Goal: Complete application form: Complete application form

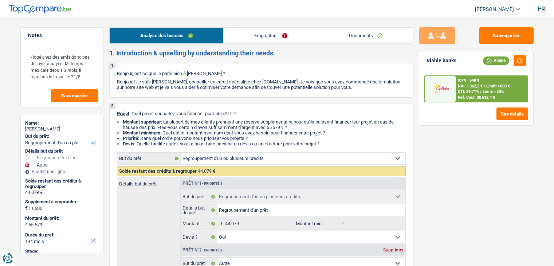
select select "refinancing"
select select "other"
select select "144"
select select "refinancing"
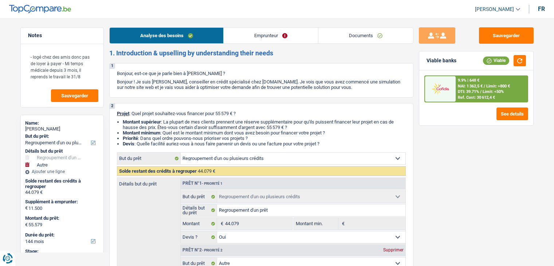
select select "refinancing"
select select "yes"
select select "other"
select select "false"
select select "144"
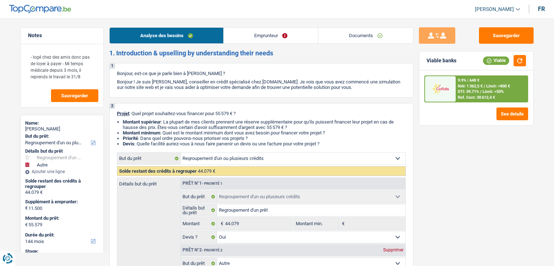
select select "privateEmployee"
select select "netSalary"
select select "mealVouchers"
select select "liveWithParents"
select select "creditConsolidation"
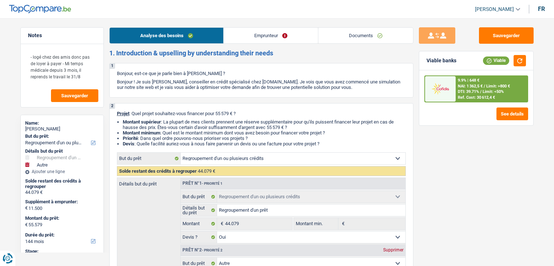
select select "120"
select select "refinancing"
select select "yes"
select select "other"
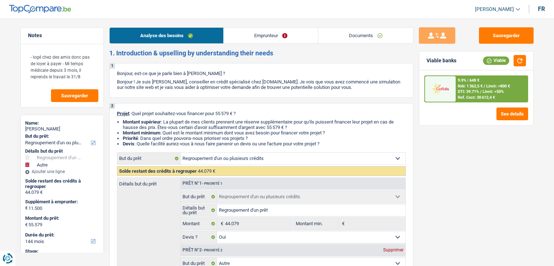
select select "false"
select select "144"
drag, startPoint x: 0, startPoint y: 0, endPoint x: 364, endPoint y: 39, distance: 366.5
click at [364, 39] on link "Documents" at bounding box center [365, 36] width 95 height 16
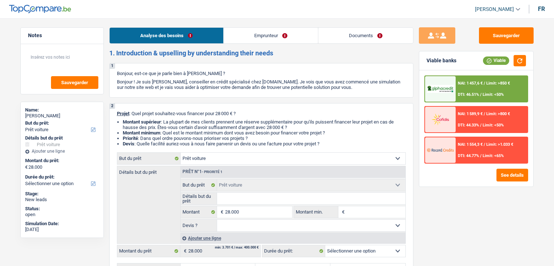
select select "car"
select select "publicEmployee"
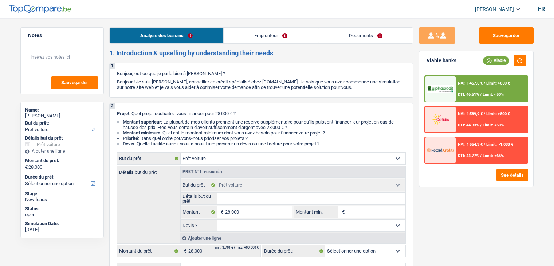
select select "familyAllowances"
select select "netSalary"
select select "mealVouchers"
select select "rents"
select select "car"
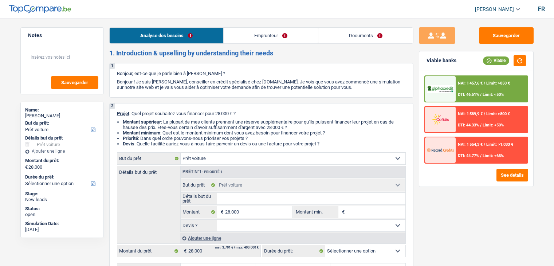
select select "car"
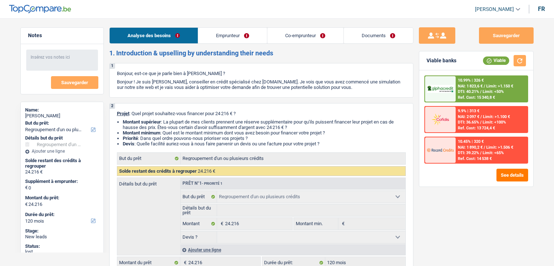
select select "refinancing"
select select "120"
select select "refinancing"
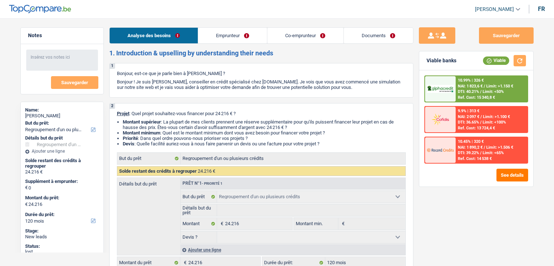
select select "120"
select select "publicEmployee"
select select "familyAllowances"
select select "netSalary"
select select "mealVouchers"
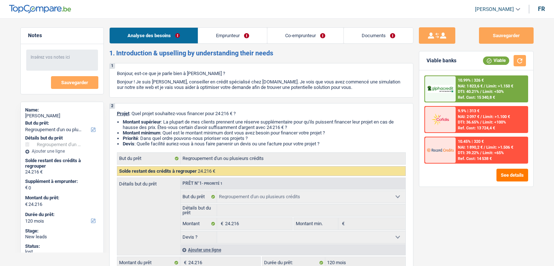
select select "rents"
select select "creditConsolidation"
select select "120"
select select "refinancing"
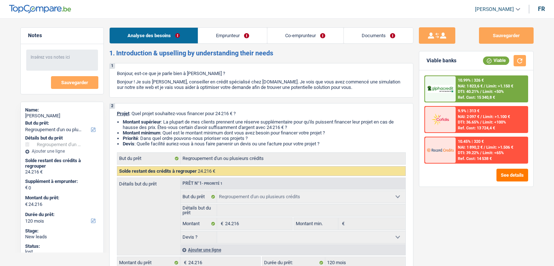
select select "120"
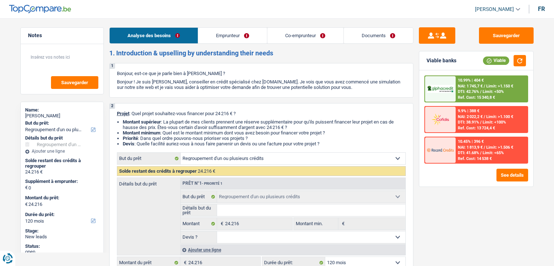
select select "refinancing"
select select "120"
select select "refinancing"
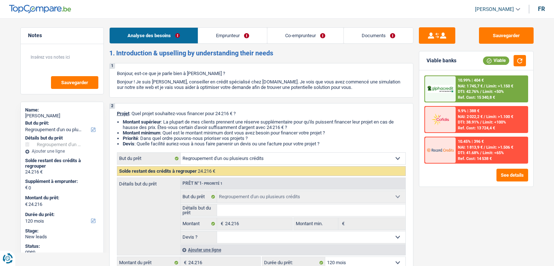
select select "120"
select select "publicEmployee"
select select "familyAllowances"
select select "netSalary"
select select "mealVouchers"
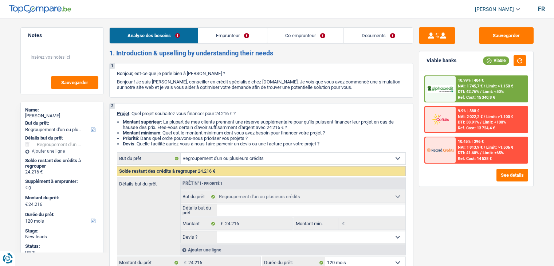
select select "rents"
select select "creditConsolidation"
select select "120"
select select "refinancing"
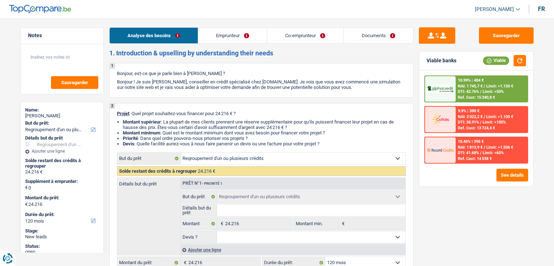
select select "120"
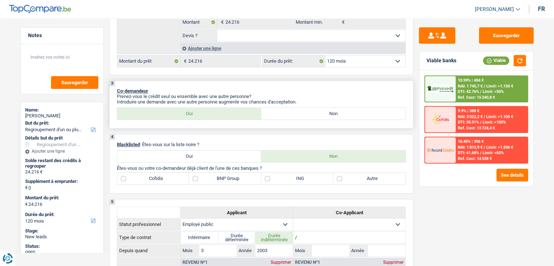
scroll to position [218, 0]
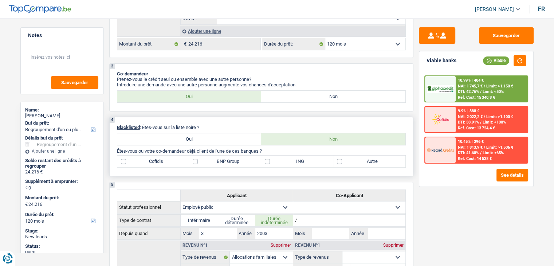
click at [339, 162] on label "Autre" at bounding box center [369, 161] width 72 height 12
click at [339, 162] on input "Autre" at bounding box center [369, 161] width 72 height 12
checkbox input "true"
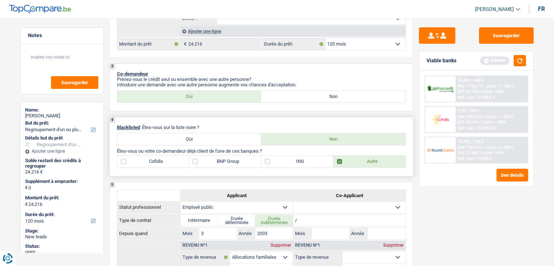
click at [196, 158] on label "BNP Group" at bounding box center [225, 161] width 72 height 12
click at [196, 158] on input "BNP Group" at bounding box center [225, 161] width 72 height 12
checkbox input "true"
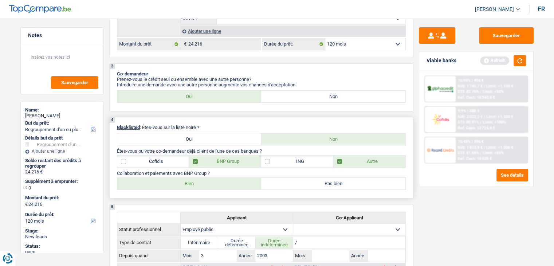
click at [194, 182] on label "Bien" at bounding box center [189, 184] width 144 height 12
click at [194, 182] on input "Bien" at bounding box center [189, 184] width 144 height 12
radio input "true"
click at [194, 182] on label "Bien" at bounding box center [189, 184] width 144 height 12
click at [194, 182] on input "Bien" at bounding box center [189, 184] width 144 height 12
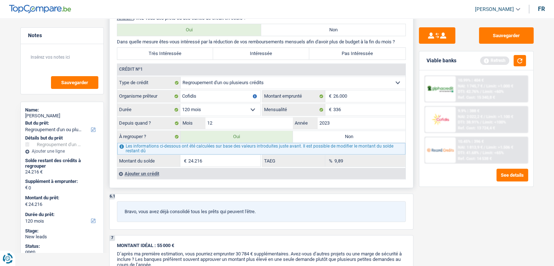
scroll to position [655, 0]
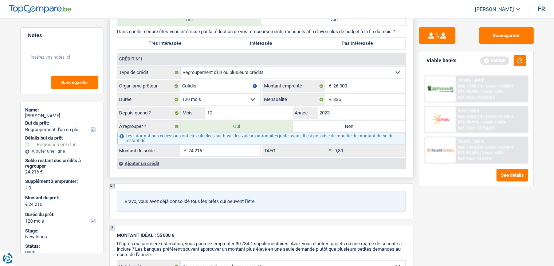
drag, startPoint x: 352, startPoint y: 81, endPoint x: 284, endPoint y: 166, distance: 108.8
click at [284, 166] on div "6 Ancien : Avez-vous des prêts ou des cartes de crédit en cours ? Oui Non Dans …" at bounding box center [261, 87] width 304 height 180
type input "23.178"
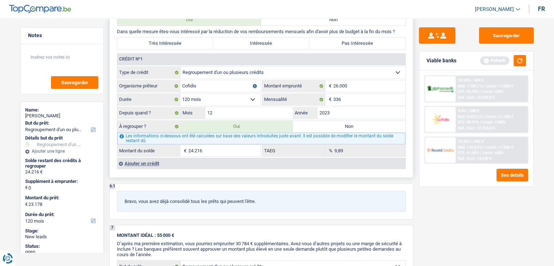
type input "23.178"
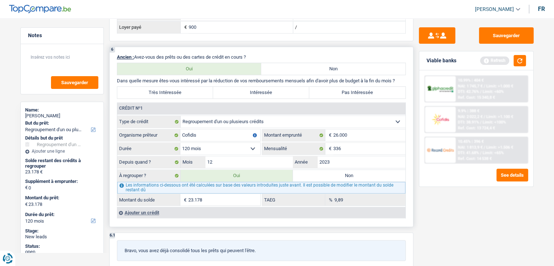
scroll to position [619, 0]
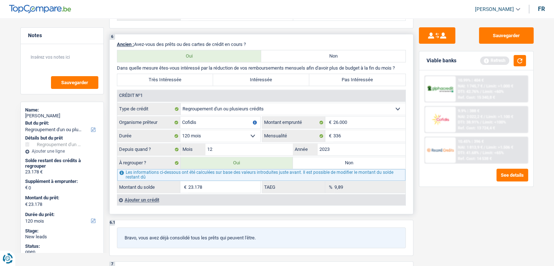
click at [333, 105] on select "Carte ou ouverture de crédit Prêt hypothécaire Vente à tempérament Prêt à tempé…" at bounding box center [293, 109] width 225 height 12
click at [172, 203] on div "6 Ancien : Avez-vous des prêts ou des cartes de crédit en cours ? Oui Non Dans …" at bounding box center [261, 124] width 304 height 180
click at [139, 194] on div "Ajouter un crédit" at bounding box center [261, 199] width 288 height 11
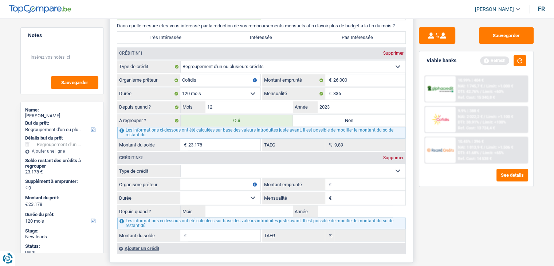
scroll to position [692, 0]
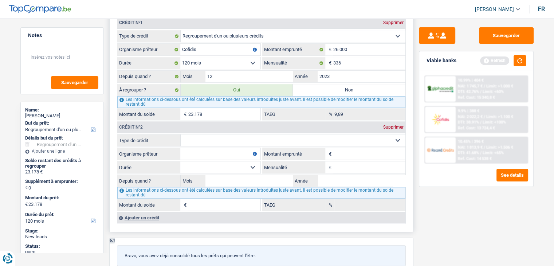
click at [210, 135] on select "Carte ou ouverture de crédit Prêt hypothécaire Vente à tempérament Prêt à tempé…" at bounding box center [293, 140] width 225 height 12
select select "cardOrCredit"
type input "0"
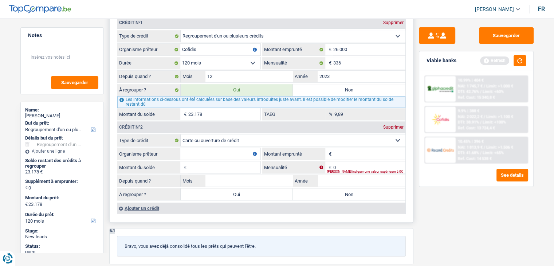
click at [346, 150] on input "Montant emprunté" at bounding box center [369, 154] width 72 height 12
click at [351, 150] on input "Montant emprunté" at bounding box center [369, 154] width 72 height 12
type input "3.500"
click at [218, 164] on input "Montant du solde" at bounding box center [224, 167] width 72 height 12
type input "3.500"
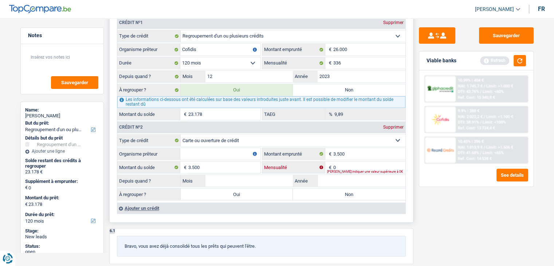
click at [344, 161] on input "0" at bounding box center [369, 167] width 72 height 12
type input "161"
click at [224, 175] on input "Mois" at bounding box center [249, 181] width 88 height 12
type input "01"
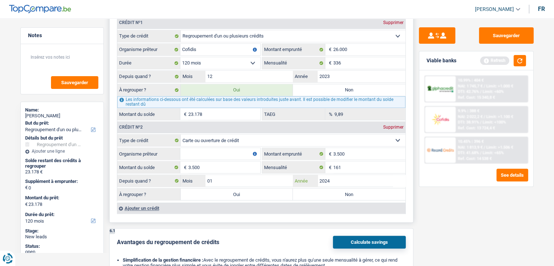
type input "2024"
click at [240, 189] on label "Oui" at bounding box center [237, 194] width 113 height 12
click at [240, 189] on input "Oui" at bounding box center [237, 194] width 113 height 12
radio input "true"
type input "26.678"
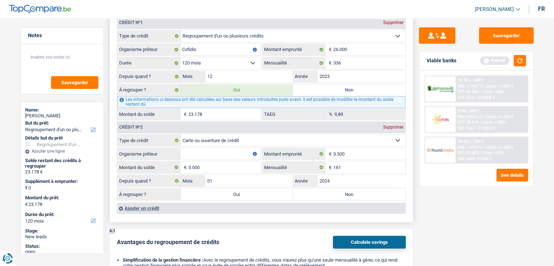
type input "26.678"
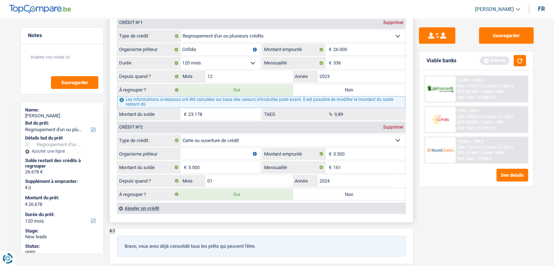
click at [153, 203] on div "Ajouter un crédit" at bounding box center [261, 207] width 288 height 11
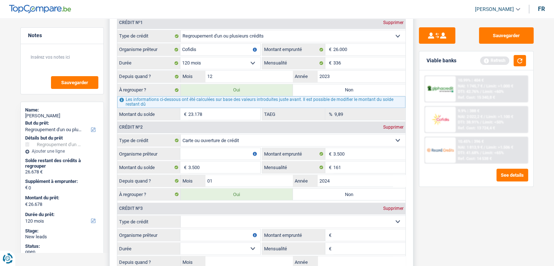
click at [232, 216] on select "Carte ou ouverture de crédit Prêt hypothécaire Vente à tempérament Prêt à tempé…" at bounding box center [293, 222] width 225 height 12
select select "cardOrCredit"
type input "0"
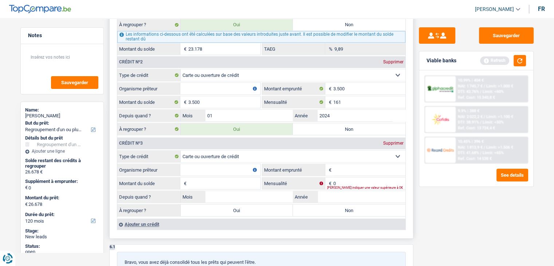
scroll to position [765, 0]
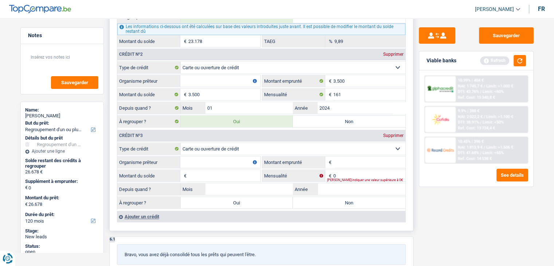
click at [349, 158] on input "Montant emprunté" at bounding box center [369, 162] width 72 height 12
drag, startPoint x: 272, startPoint y: 118, endPoint x: 208, endPoint y: 76, distance: 75.7
click at [208, 76] on input "Organisme prêteur" at bounding box center [220, 81] width 80 height 12
type input "cofidis"
click at [188, 157] on input "Organisme prêteur" at bounding box center [220, 162] width 80 height 12
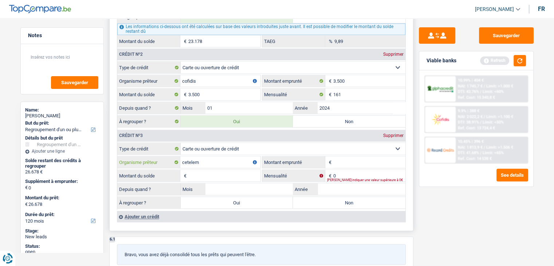
type input "cetelem"
click at [358, 159] on input "Montant emprunté" at bounding box center [369, 162] width 72 height 12
type input "4.000"
click at [216, 173] on input "Montant du solde" at bounding box center [224, 176] width 72 height 12
type input "4.000"
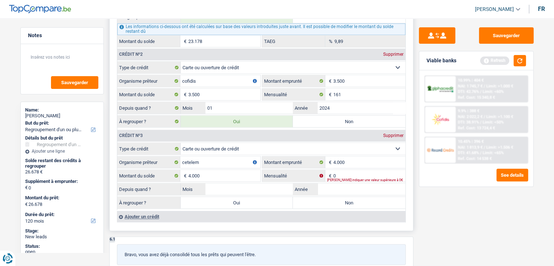
click at [368, 178] on div "[PERSON_NAME] indiquer une valeur supérieure à 0€" at bounding box center [366, 179] width 78 height 3
click at [355, 170] on input "0" at bounding box center [369, 176] width 72 height 12
type input "180"
click at [265, 184] on input "Mois" at bounding box center [249, 189] width 88 height 12
type input "01"
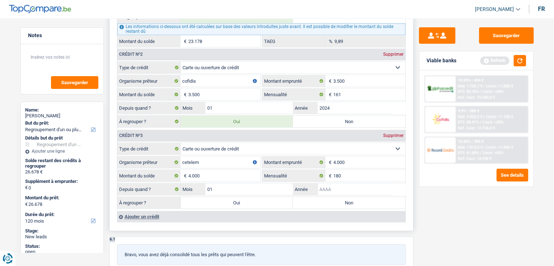
click at [355, 187] on input "Année" at bounding box center [362, 189] width 88 height 12
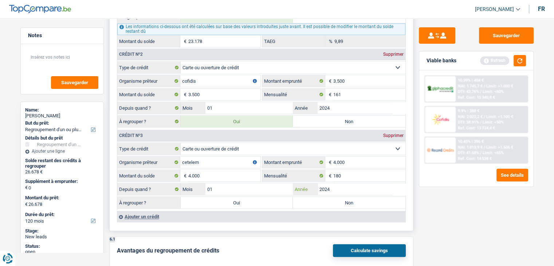
type input "2024"
click at [152, 211] on div "Ajouter un crédit" at bounding box center [261, 216] width 288 height 11
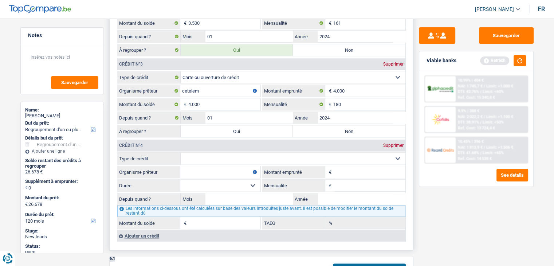
scroll to position [837, 0]
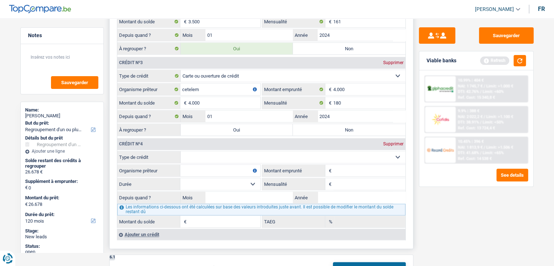
click at [252, 151] on select "Carte ou ouverture de crédit Prêt hypothécaire Vente à tempérament Prêt à tempé…" at bounding box center [293, 157] width 225 height 12
select select "cardOrCredit"
type input "0"
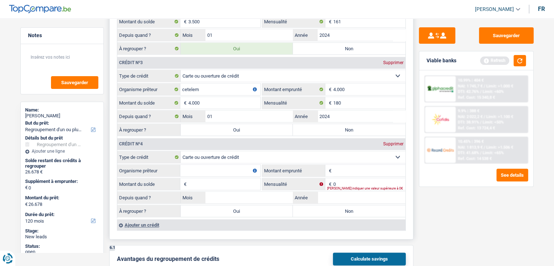
click at [203, 165] on input "Organisme prêteur" at bounding box center [220, 171] width 80 height 12
type input "Buyway"
click at [348, 167] on input "Montant emprunté" at bounding box center [369, 171] width 72 height 12
type input "2.500"
click at [223, 178] on input "Montant du solde" at bounding box center [224, 184] width 72 height 12
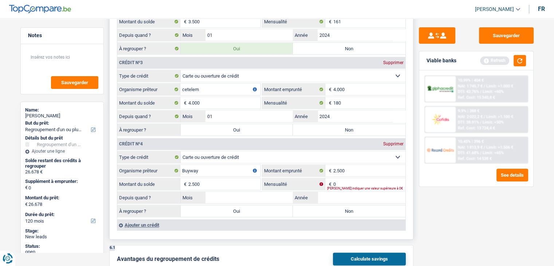
type input "2.500"
type input "141"
click at [239, 124] on label "Oui" at bounding box center [237, 130] width 113 height 12
click at [239, 124] on input "Oui" at bounding box center [237, 130] width 113 height 12
radio input "true"
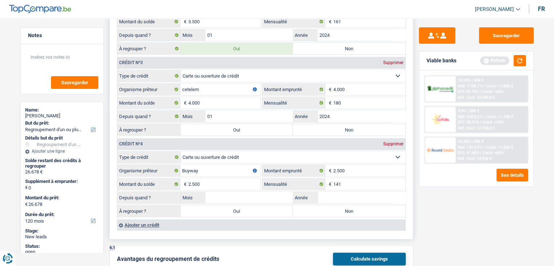
type input "30.678"
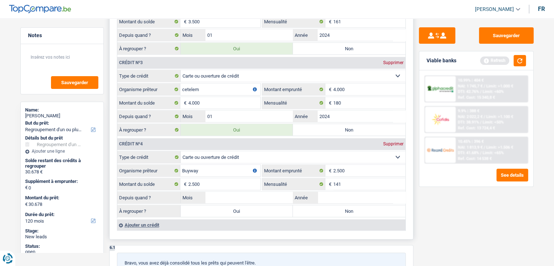
click at [231, 206] on label "Oui" at bounding box center [237, 211] width 113 height 12
click at [231, 206] on input "Oui" at bounding box center [237, 211] width 113 height 12
radio input "true"
type input "33.178"
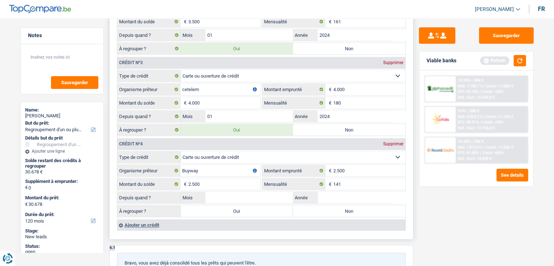
type input "33.178"
click at [237, 192] on input "Mois" at bounding box center [249, 198] width 88 height 12
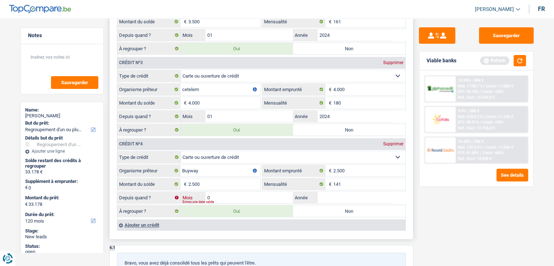
type input "01"
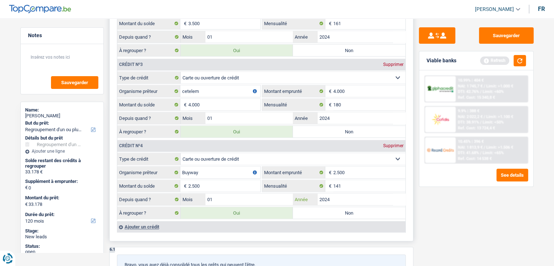
scroll to position [874, 0]
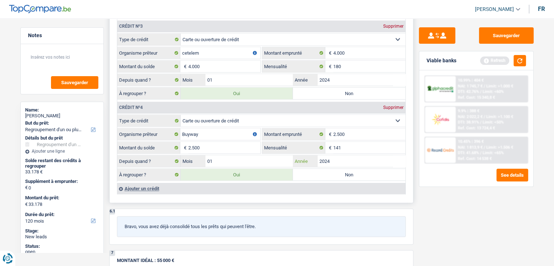
type input "2024"
click at [153, 183] on div "Ajouter un crédit" at bounding box center [261, 188] width 288 height 11
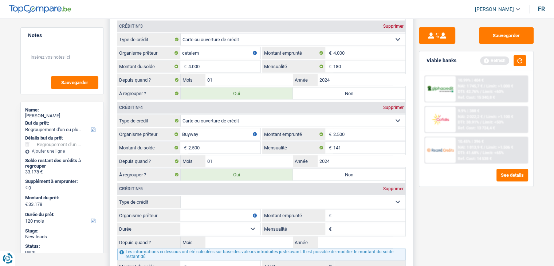
click at [395, 186] on div "Supprimer" at bounding box center [393, 188] width 24 height 4
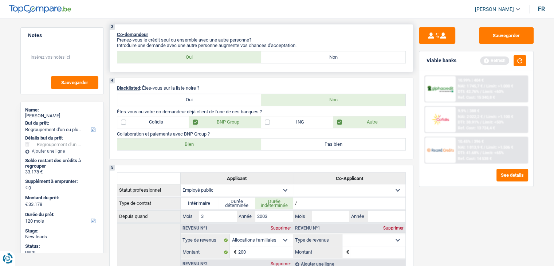
scroll to position [218, 0]
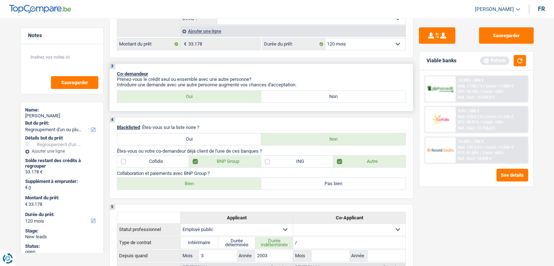
click at [318, 95] on label "Non" at bounding box center [333, 97] width 144 height 12
click at [318, 95] on input "Non" at bounding box center [333, 97] width 144 height 12
radio input "true"
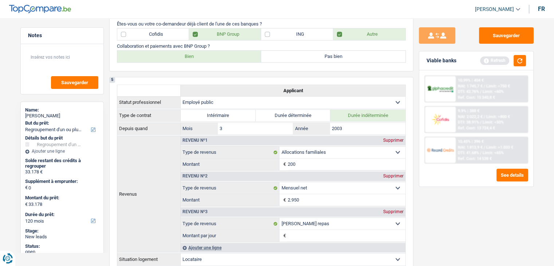
scroll to position [364, 0]
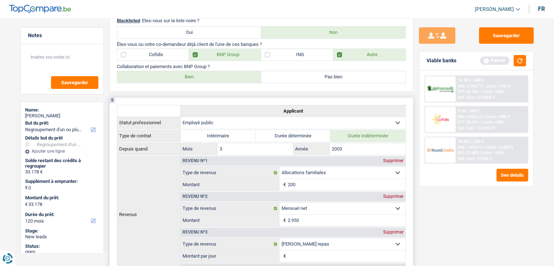
click at [292, 121] on select "Ouvrier Employé privé Employé public Invalide Indépendant Pensionné Chômeur Mut…" at bounding box center [293, 123] width 225 height 12
click at [181, 117] on select "Ouvrier Employé privé Employé public Invalide Indépendant Pensionné Chômeur Mut…" at bounding box center [293, 123] width 225 height 12
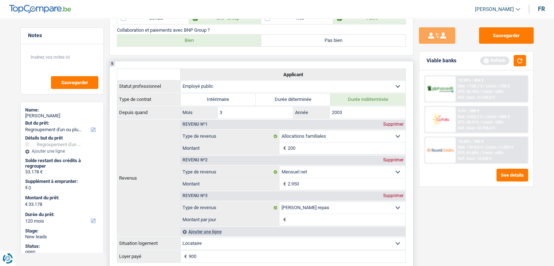
click at [395, 123] on div "Supprimer" at bounding box center [393, 124] width 24 height 4
select select "netSalary"
type input "2.950"
select select "mealVouchers"
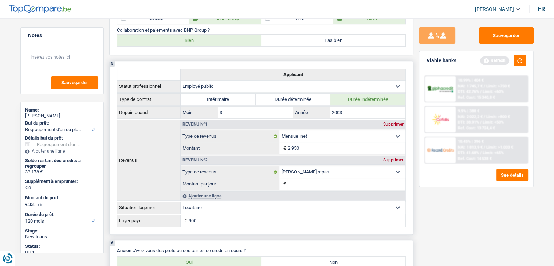
click at [346, 148] on input "2.950" at bounding box center [346, 148] width 118 height 12
type input "2"
type input "2.989"
click at [353, 111] on input "2003" at bounding box center [367, 113] width 75 height 12
click at [385, 166] on select "Allocation d'handicap Allocations chômage Allocations familiales Chèques repas …" at bounding box center [342, 172] width 126 height 12
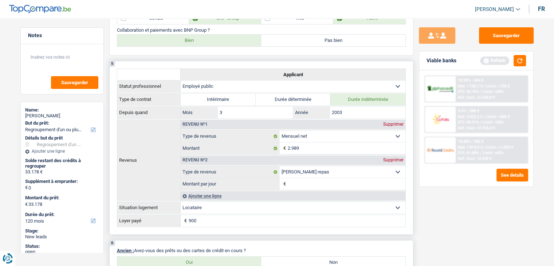
select select "other"
type input "8"
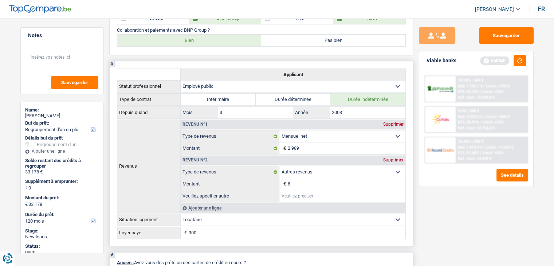
click at [306, 190] on input "Veuillez spécifier autre" at bounding box center [342, 196] width 126 height 12
type input "Flexijob"
click at [306, 182] on input "8" at bounding box center [346, 184] width 118 height 12
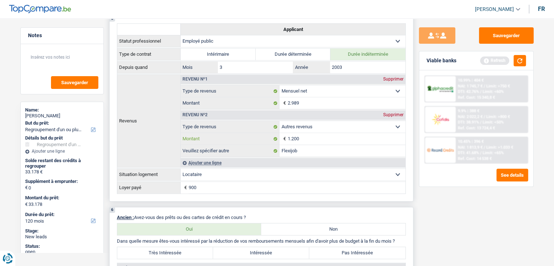
scroll to position [473, 0]
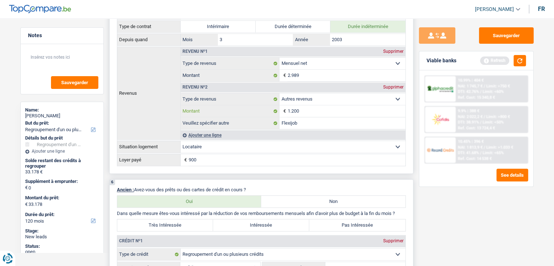
type input "1.200"
click at [217, 133] on div "Ajouter une ligne" at bounding box center [293, 134] width 225 height 9
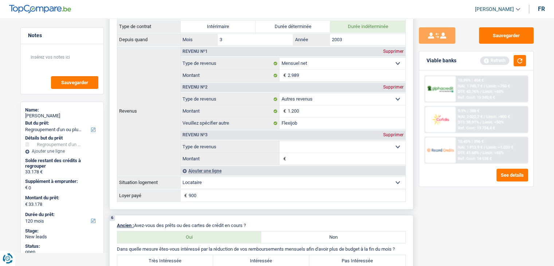
click at [396, 144] on select "Allocation d'handicap Allocations chômage Allocations familiales Chèques repas …" at bounding box center [342, 147] width 126 height 12
click at [397, 145] on select "Allocation d'handicap Allocations chômage Allocations familiales Chèques repas …" at bounding box center [342, 147] width 126 height 12
click at [395, 143] on select "Allocation d'handicap Allocations chômage Allocations familiales Chèques repas …" at bounding box center [342, 147] width 126 height 12
select select "mealVouchers"
click at [279, 141] on select "Allocation d'handicap Allocations chômage Allocations familiales Chèques repas …" at bounding box center [342, 147] width 126 height 12
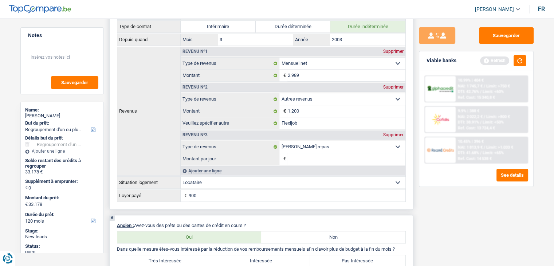
click at [311, 155] on input "Montant par jour" at bounding box center [346, 159] width 118 height 12
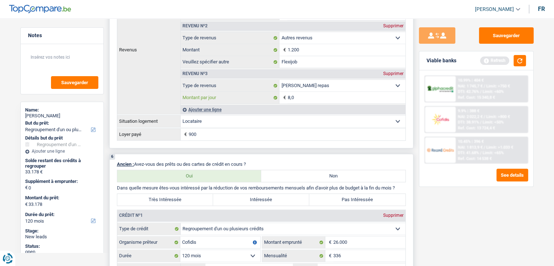
scroll to position [546, 0]
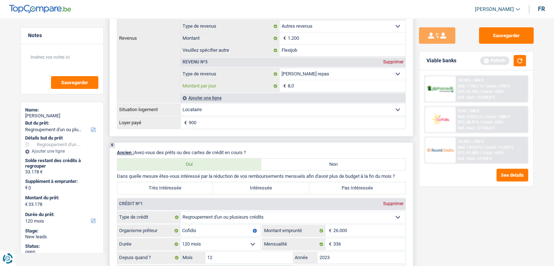
type input "8,0"
click at [348, 107] on select "Locataire Propriétaire avec prêt hypothécaire Propriétaire sans prêt hypothécai…" at bounding box center [293, 110] width 225 height 12
click at [181, 104] on select "Locataire Propriétaire avec prêt hypothécaire Propriétaire sans prêt hypothécai…" at bounding box center [293, 110] width 225 height 12
click at [266, 121] on input "900" at bounding box center [297, 123] width 217 height 12
type input "9"
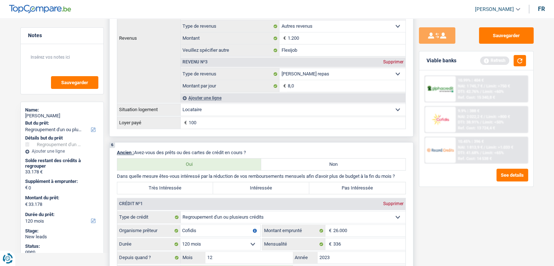
type input "1.000"
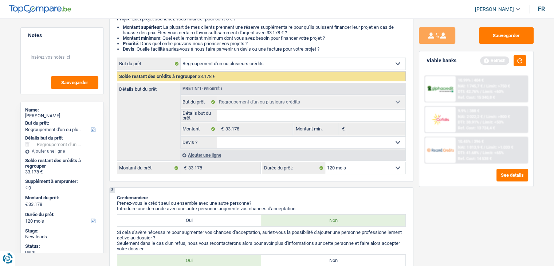
scroll to position [0, 0]
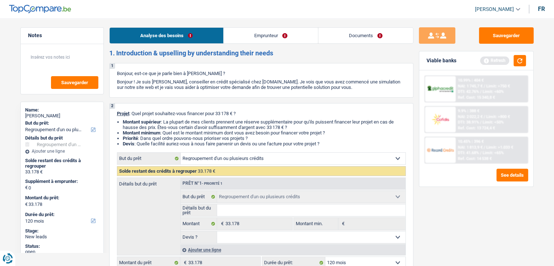
click at [267, 39] on link "Emprunteur" at bounding box center [271, 36] width 94 height 16
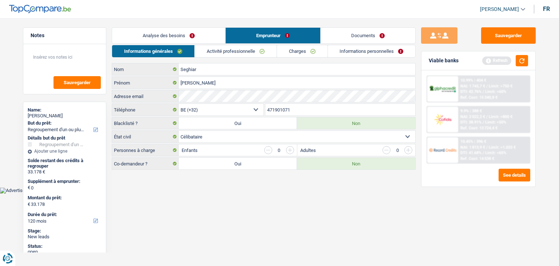
click at [258, 50] on link "Activité professionnelle" at bounding box center [236, 51] width 82 height 12
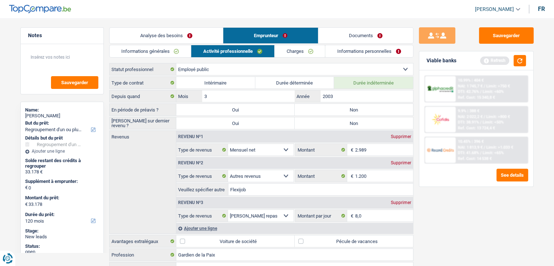
click at [306, 50] on link "Charges" at bounding box center [300, 51] width 51 height 12
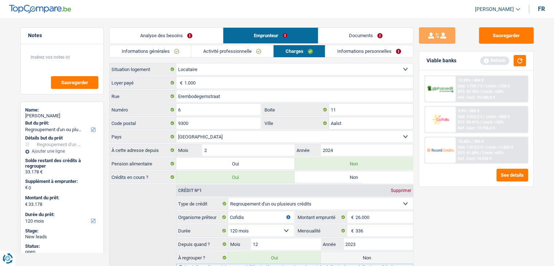
click at [362, 52] on link "Informations personnelles" at bounding box center [369, 51] width 88 height 12
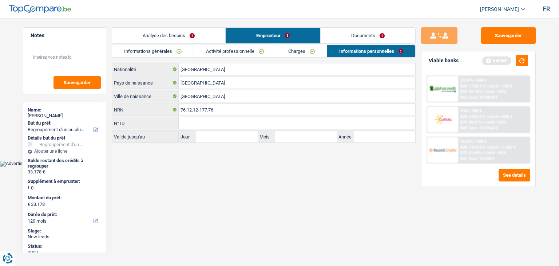
click at [174, 34] on link "Analyse des besoins" at bounding box center [168, 36] width 113 height 16
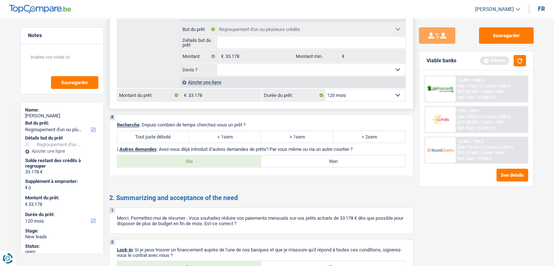
scroll to position [1202, 0]
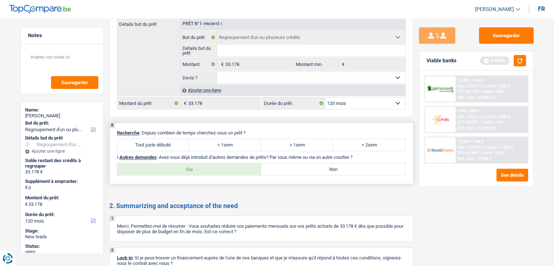
click at [300, 139] on label "> 1sem" at bounding box center [297, 145] width 72 height 12
click at [300, 139] on input "> 1sem" at bounding box center [297, 145] width 72 height 12
radio input "true"
click at [304, 163] on label "Non" at bounding box center [333, 169] width 144 height 12
click at [304, 163] on input "Non" at bounding box center [333, 169] width 144 height 12
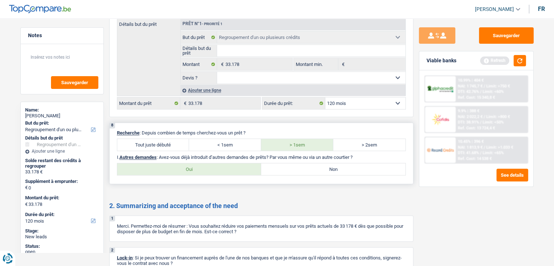
radio input "true"
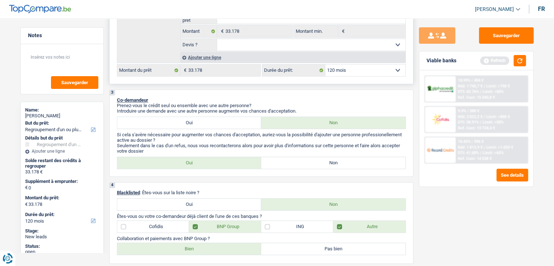
scroll to position [0, 0]
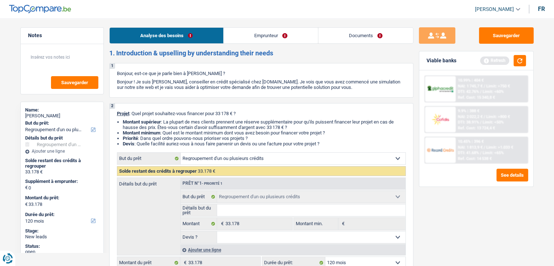
click at [249, 32] on link "Emprunteur" at bounding box center [271, 36] width 94 height 16
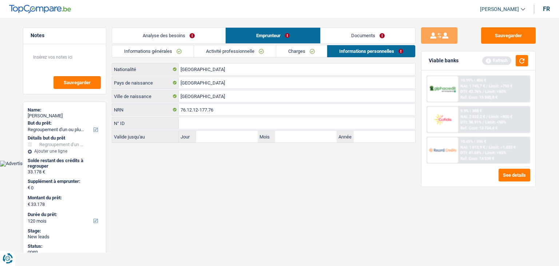
click at [220, 50] on link "Activité professionnelle" at bounding box center [235, 51] width 82 height 12
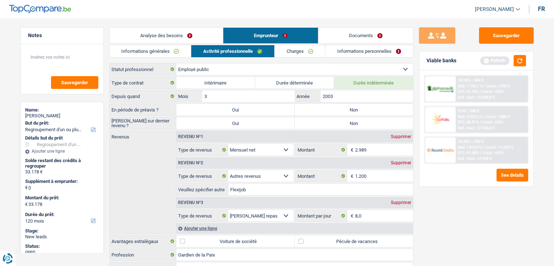
click at [202, 38] on link "Analyse des besoins" at bounding box center [166, 36] width 113 height 16
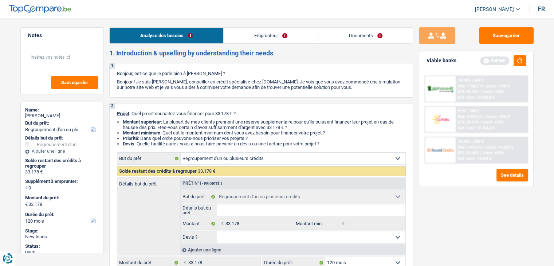
click at [249, 30] on link "Emprunteur" at bounding box center [271, 36] width 94 height 16
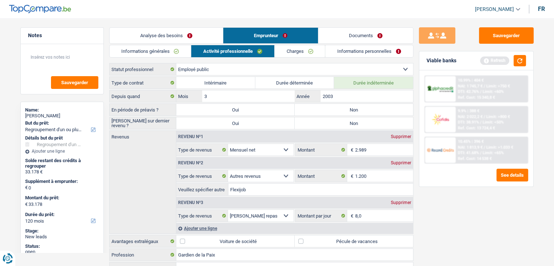
click at [310, 55] on link "Charges" at bounding box center [300, 51] width 51 height 12
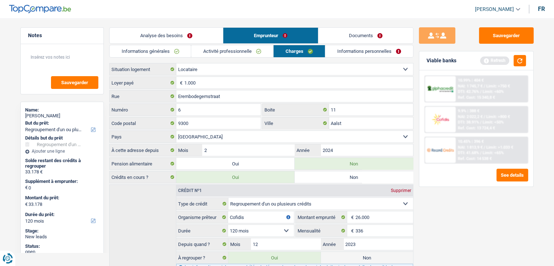
click at [377, 52] on link "Informations personnelles" at bounding box center [369, 51] width 88 height 12
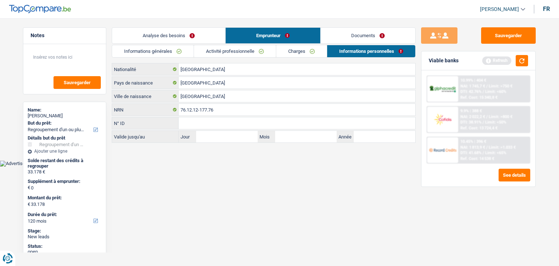
click at [197, 32] on link "Analyse des besoins" at bounding box center [168, 36] width 113 height 16
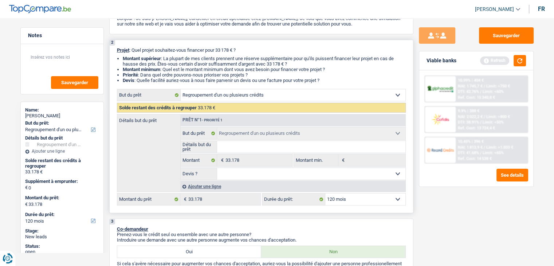
scroll to position [66, 0]
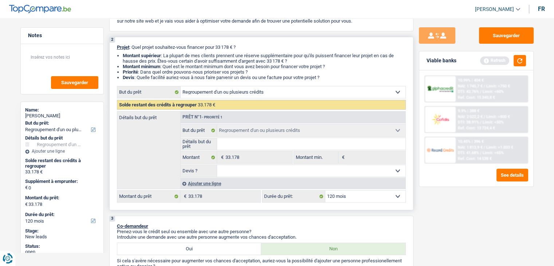
click at [240, 144] on input "Détails but du prêt" at bounding box center [311, 144] width 188 height 12
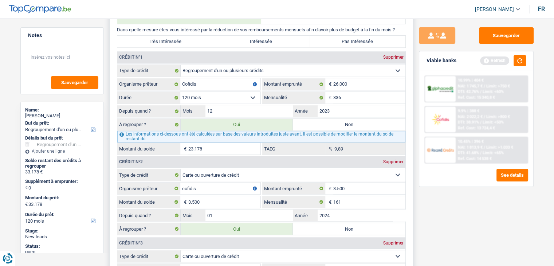
scroll to position [690, 0]
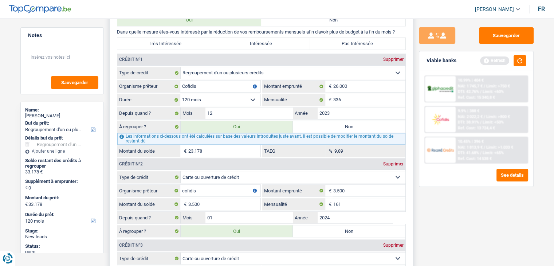
click at [199, 39] on label "Très Intéressée" at bounding box center [165, 44] width 96 height 12
click at [199, 39] on input "Très Intéressée" at bounding box center [165, 44] width 96 height 12
radio input "true"
click at [334, 95] on input "336" at bounding box center [369, 100] width 72 height 12
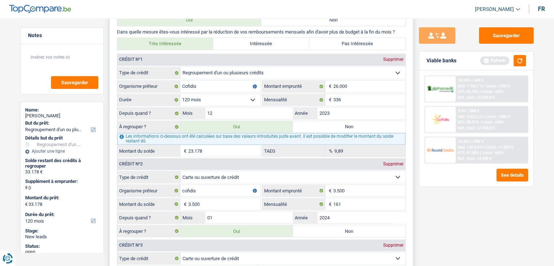
click at [229, 146] on input "23.178" at bounding box center [224, 151] width 72 height 12
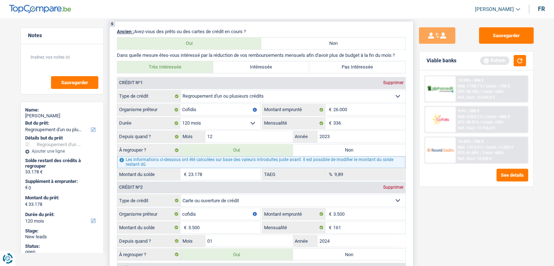
scroll to position [665, 0]
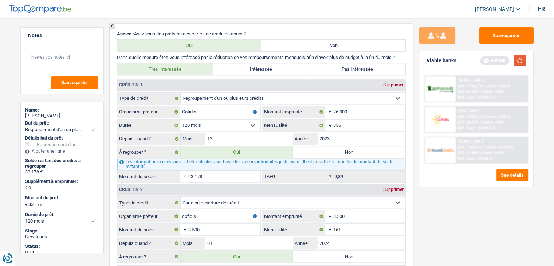
click at [518, 56] on button "button" at bounding box center [519, 60] width 12 height 11
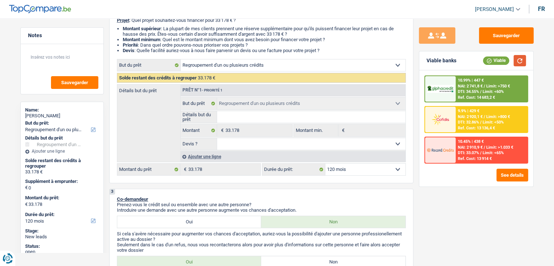
scroll to position [0, 0]
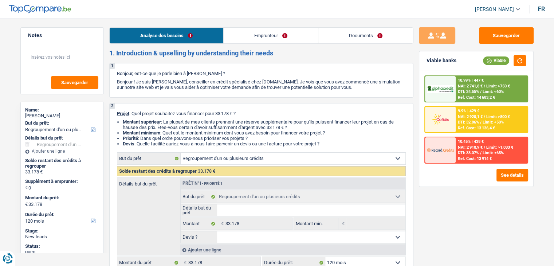
click at [274, 31] on link "Emprunteur" at bounding box center [271, 36] width 94 height 16
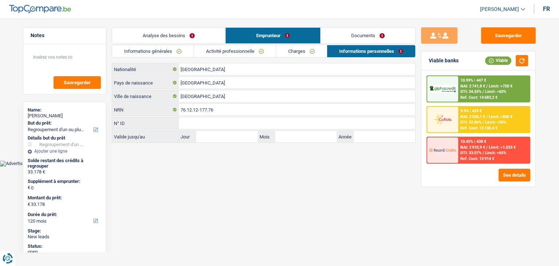
click at [242, 46] on link "Activité professionnelle" at bounding box center [235, 51] width 82 height 12
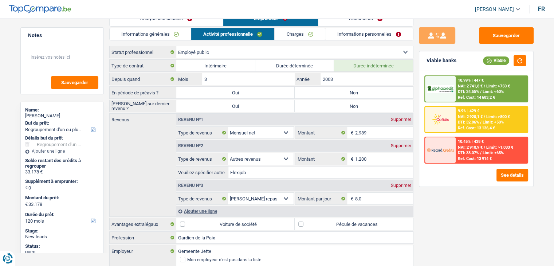
scroll to position [17, 0]
click at [357, 95] on label "Non" at bounding box center [354, 92] width 118 height 12
click at [357, 95] on input "Non" at bounding box center [354, 92] width 118 height 12
radio input "true"
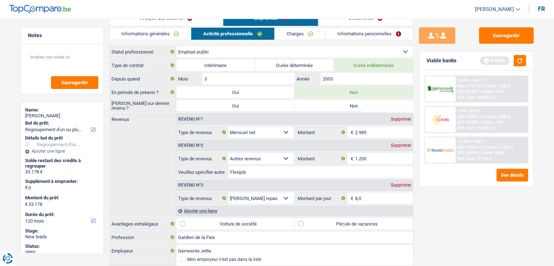
click at [318, 31] on link "Charges" at bounding box center [300, 34] width 51 height 12
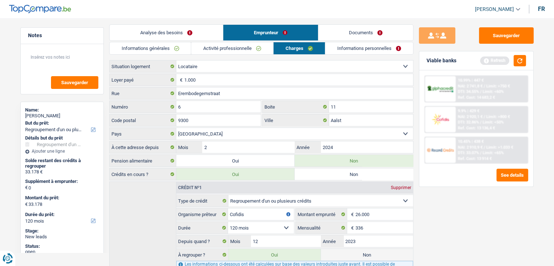
scroll to position [3, 0]
click at [176, 39] on link "Analyse des besoins" at bounding box center [166, 33] width 113 height 16
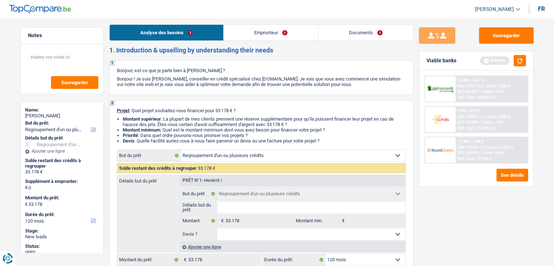
scroll to position [0, 0]
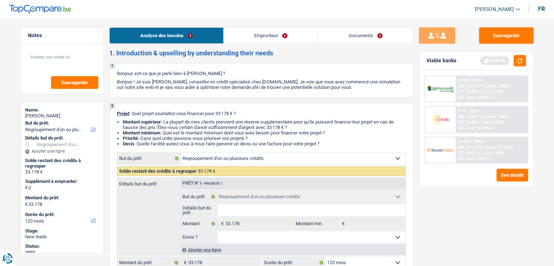
click at [262, 38] on link "Emprunteur" at bounding box center [271, 36] width 94 height 16
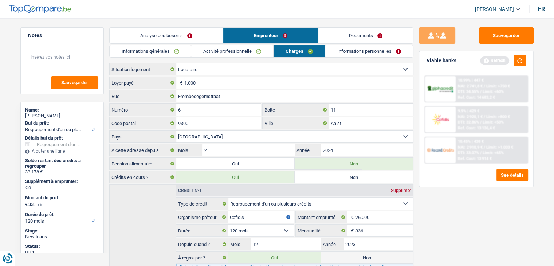
click at [235, 52] on link "Activité professionnelle" at bounding box center [232, 51] width 82 height 12
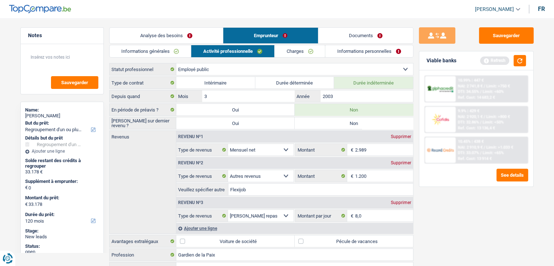
click at [340, 124] on label "Non" at bounding box center [354, 123] width 118 height 12
click at [340, 124] on input "Non" at bounding box center [354, 123] width 118 height 12
radio input "true"
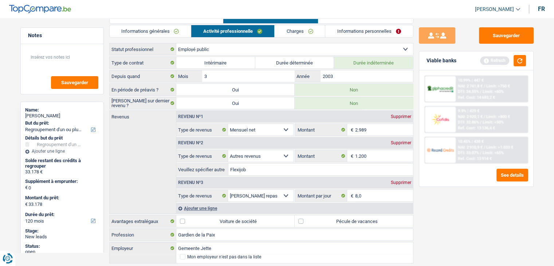
scroll to position [36, 0]
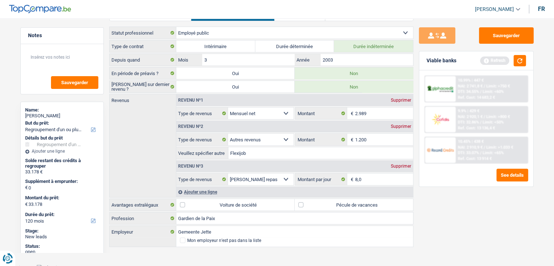
click at [261, 152] on input "Flexijob" at bounding box center [320, 153] width 185 height 12
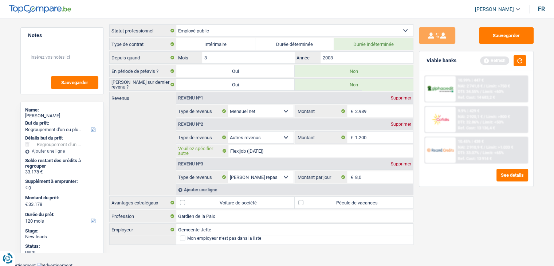
type input "Flexijob ([DATE])"
click at [301, 201] on label "Pécule de vacances" at bounding box center [354, 203] width 118 height 12
click at [301, 201] on input "Pécule de vacances" at bounding box center [354, 203] width 118 height 12
checkbox input "true"
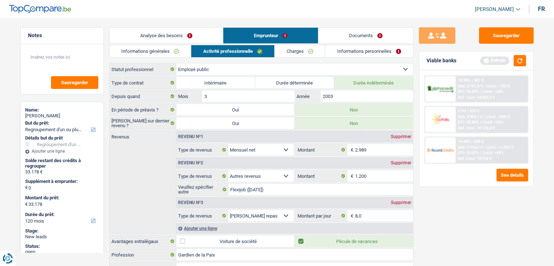
click at [182, 39] on link "Analyse des besoins" at bounding box center [166, 36] width 113 height 16
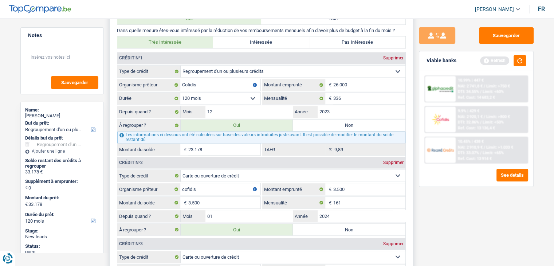
scroll to position [702, 0]
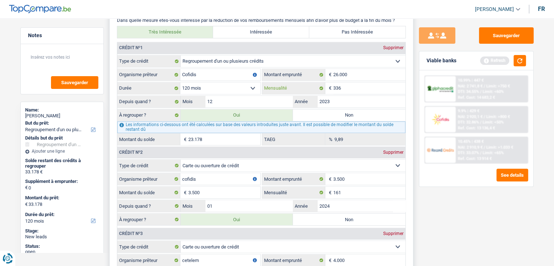
click at [348, 83] on input "336" at bounding box center [369, 88] width 72 height 12
type input "331"
click at [229, 98] on input "12" at bounding box center [249, 102] width 88 height 12
type input "33.129"
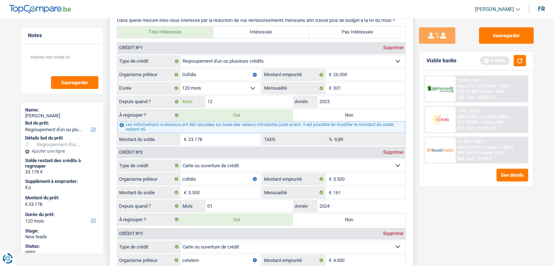
type input "33.129"
type input "23.129"
type input "9,51"
type input "33.129"
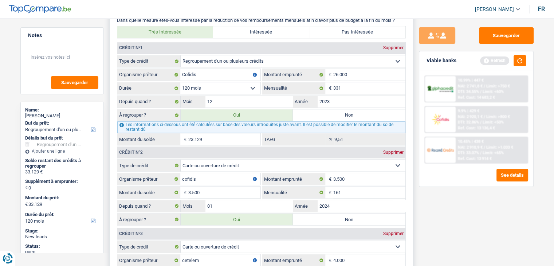
click at [234, 138] on input "23.129" at bounding box center [224, 139] width 72 height 12
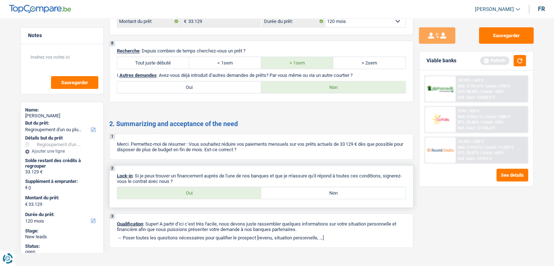
scroll to position [1285, 0]
click at [188, 186] on label "Oui" at bounding box center [189, 192] width 144 height 12
click at [188, 186] on input "Oui" at bounding box center [189, 192] width 144 height 12
radio input "true"
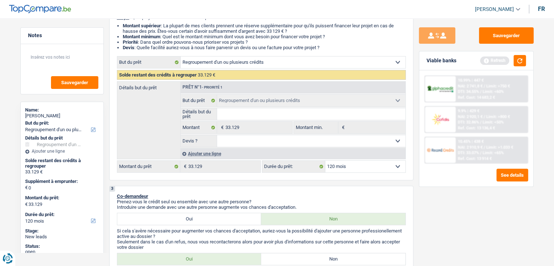
scroll to position [0, 0]
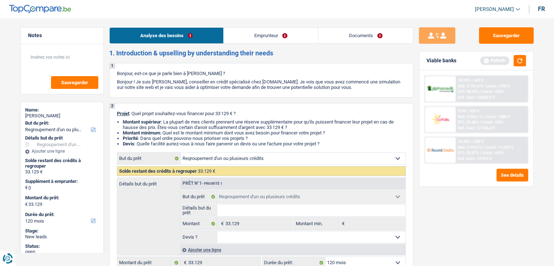
click at [261, 27] on li "Emprunteur" at bounding box center [270, 35] width 95 height 16
click at [261, 31] on link "Emprunteur" at bounding box center [271, 36] width 94 height 16
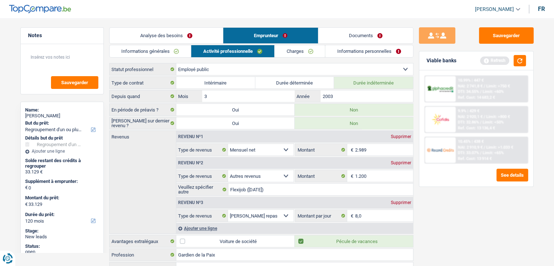
click at [401, 165] on div "Revenu nº2 Supprimer" at bounding box center [294, 163] width 237 height 12
click at [402, 162] on div "Supprimer" at bounding box center [401, 163] width 24 height 4
select select "mealVouchers"
type input "8,0"
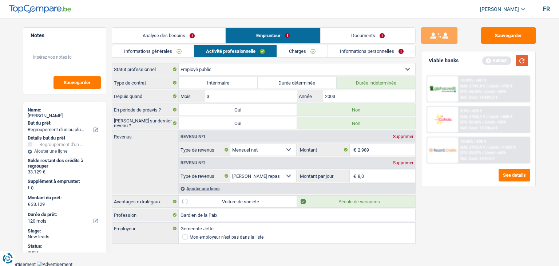
click at [527, 63] on button "button" at bounding box center [522, 60] width 12 height 11
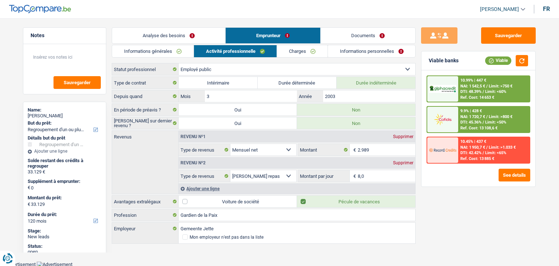
click at [159, 51] on link "Informations générales" at bounding box center [153, 51] width 82 height 12
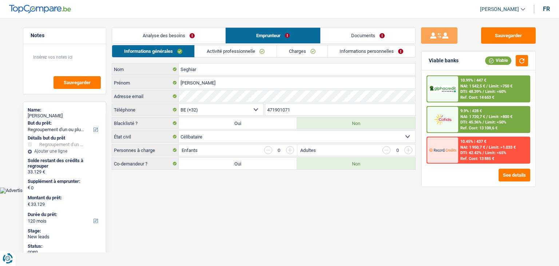
click at [163, 37] on link "Analyse des besoins" at bounding box center [168, 36] width 113 height 16
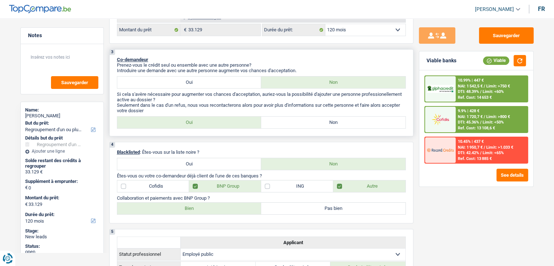
scroll to position [255, 0]
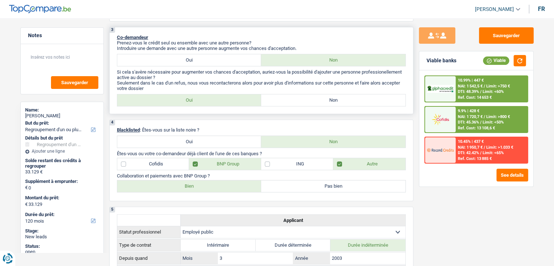
click at [319, 98] on label "Non" at bounding box center [333, 100] width 144 height 12
click at [319, 98] on input "Non" at bounding box center [333, 100] width 144 height 12
radio input "true"
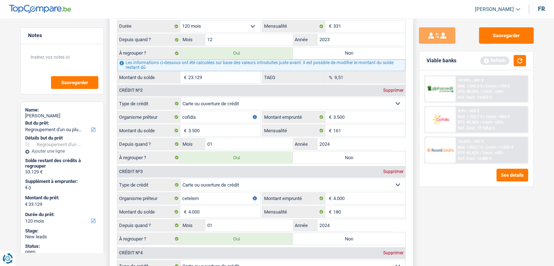
scroll to position [728, 0]
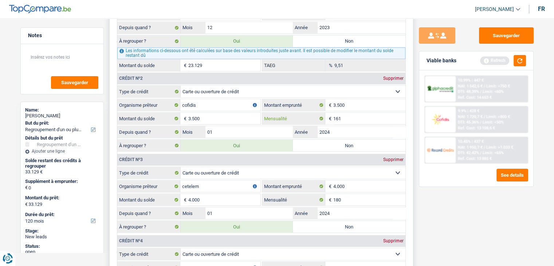
click at [354, 113] on input "161" at bounding box center [369, 119] width 72 height 12
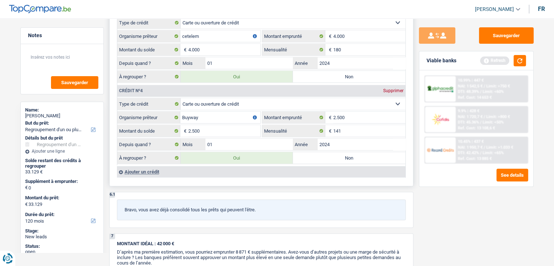
scroll to position [879, 0]
type input "150"
click at [351, 127] on input "141" at bounding box center [369, 130] width 72 height 12
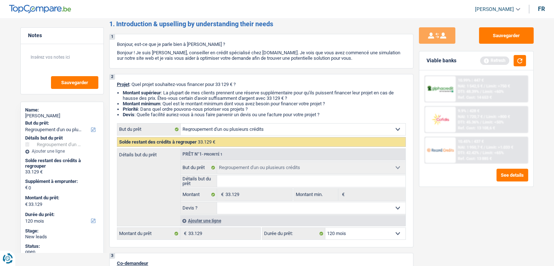
scroll to position [0, 0]
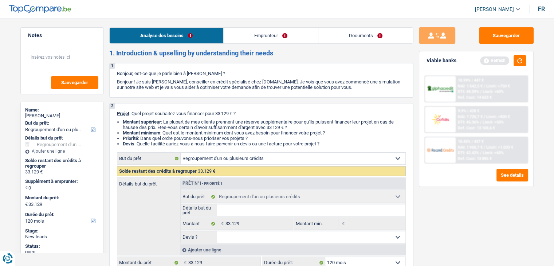
type input "125"
click at [264, 34] on link "Emprunteur" at bounding box center [271, 36] width 94 height 16
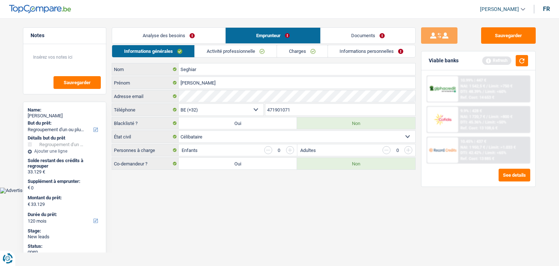
click at [217, 51] on link "Activité professionnelle" at bounding box center [236, 51] width 82 height 12
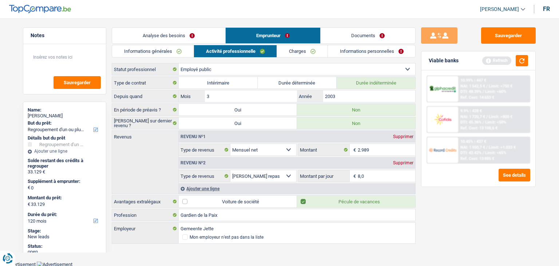
click at [301, 53] on link "Charges" at bounding box center [302, 51] width 51 height 12
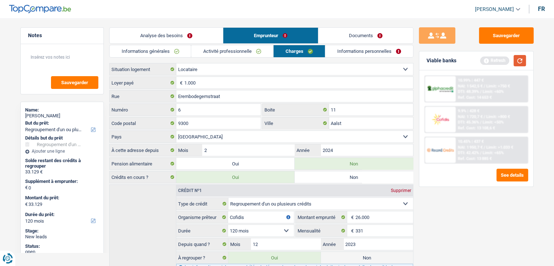
click at [517, 60] on button "button" at bounding box center [519, 60] width 12 height 11
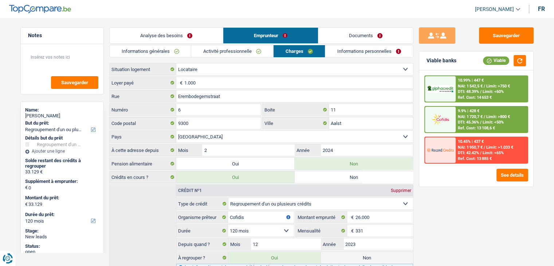
click at [360, 48] on link "Informations personnelles" at bounding box center [369, 51] width 88 height 12
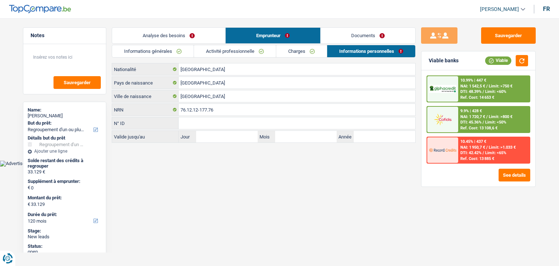
click at [177, 31] on link "Analyse des besoins" at bounding box center [168, 36] width 113 height 16
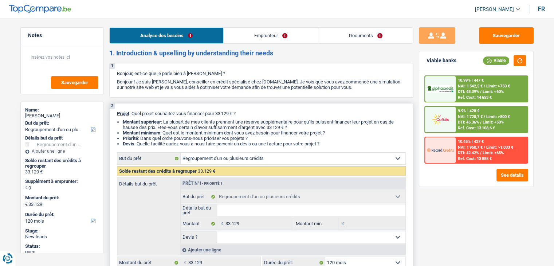
click at [282, 205] on input "Détails but du prêt" at bounding box center [311, 210] width 188 height 12
type input "R"
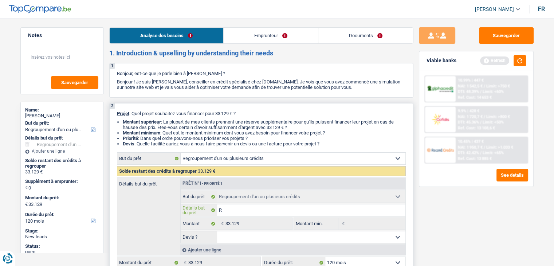
type input "Re"
type input "Reg"
type input "Regr"
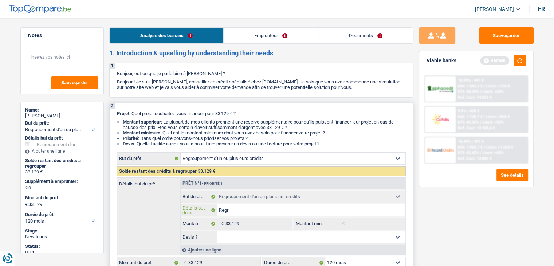
type input "Regr"
type input "Regro"
type input "Regrou"
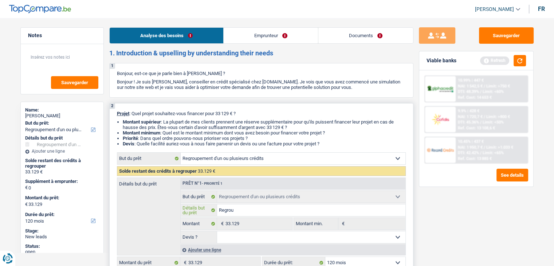
type input "Regroup"
type input "Regroupe"
type input "Regroupeme"
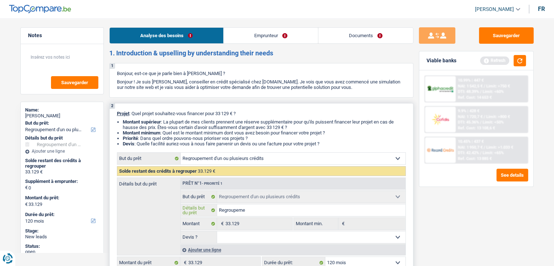
type input "Regroupeme"
type input "Regroupement"
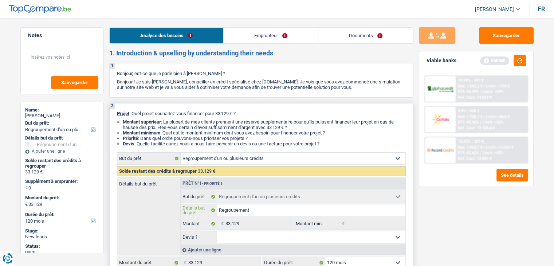
type input "Regroupement d"
type input "Regroupement d'"
type input "Regroupement d'u"
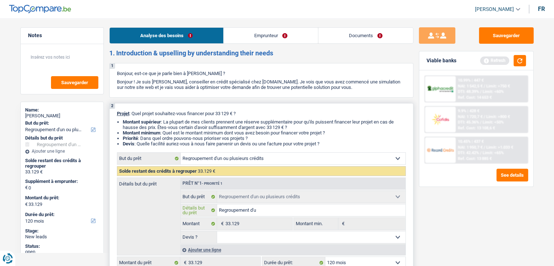
type input "Regroupement d'u"
type input "Regroupement d'un"
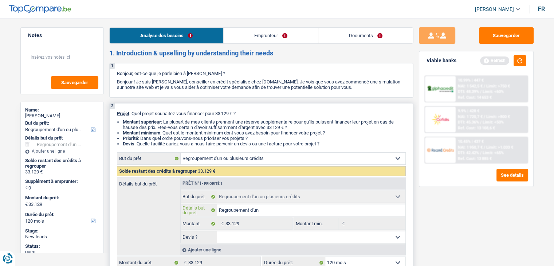
type input "Regroupement d'un p"
type input "Regroupement d'un pr"
type input "Regroupement d'un [DEMOGRAPHIC_DATA]"
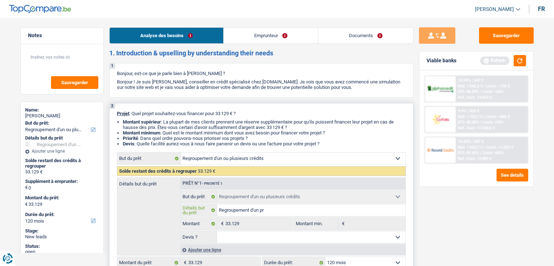
type input "Regroupement d'un [DEMOGRAPHIC_DATA]"
type input "Regroupement d'un prêt"
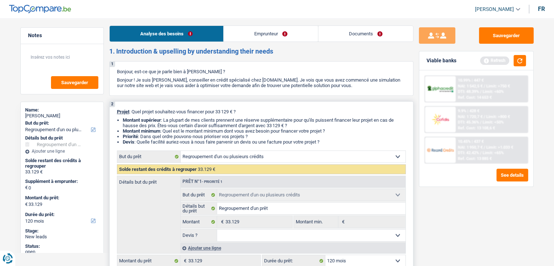
click at [393, 232] on select "Oui Non Non répondu Sélectionner une option" at bounding box center [311, 235] width 188 height 12
select select "yes"
click at [217, 229] on select "Oui Non Non répondu Sélectionner une option" at bounding box center [311, 235] width 188 height 12
select select "yes"
click at [524, 62] on button "button" at bounding box center [519, 60] width 12 height 11
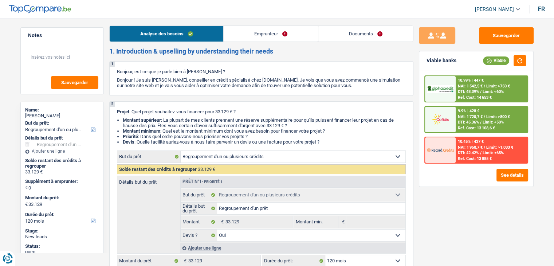
click at [293, 38] on link "Emprunteur" at bounding box center [271, 34] width 94 height 16
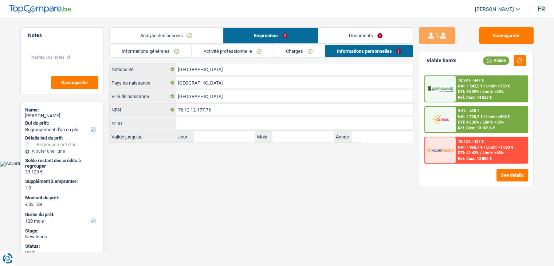
scroll to position [0, 0]
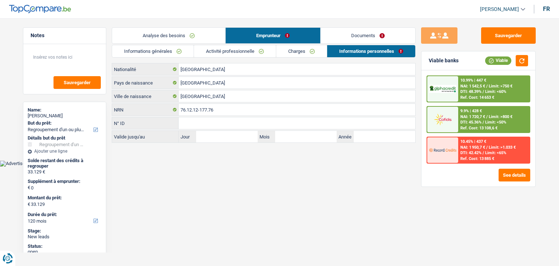
click at [385, 35] on link "Documents" at bounding box center [368, 36] width 95 height 16
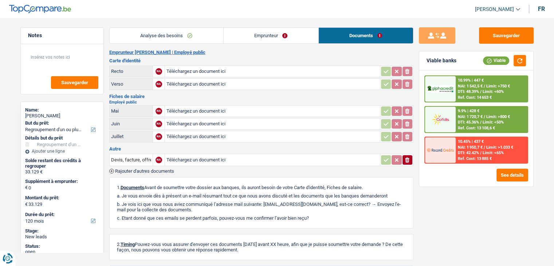
click at [188, 40] on link "Analyse des besoins" at bounding box center [167, 36] width 114 height 16
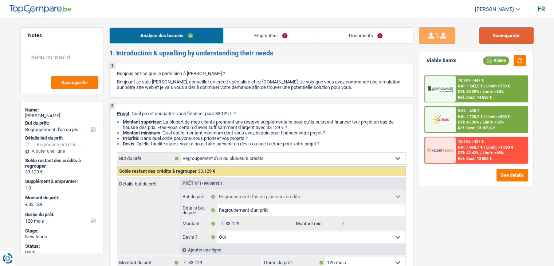
click at [512, 36] on button "Sauvegarder" at bounding box center [506, 35] width 55 height 16
click at [502, 34] on button "Sauvegarder" at bounding box center [506, 35] width 55 height 16
